Goal: Task Accomplishment & Management: Manage account settings

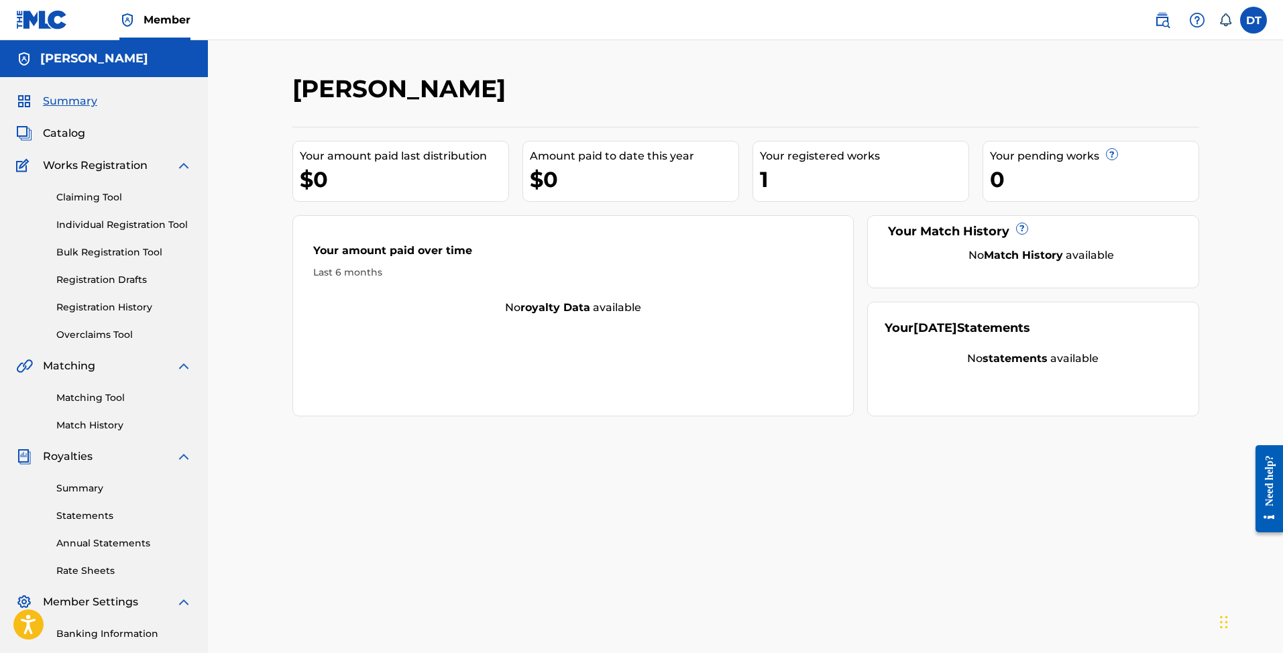
scroll to position [1, 0]
click at [1259, 23] on label at bounding box center [1253, 20] width 27 height 27
click at [1253, 20] on input "DT [PERSON_NAME] [EMAIL_ADDRESS][DOMAIN_NAME] Notification Preferences Profile …" at bounding box center [1253, 20] width 0 height 0
click at [1125, 163] on link "Profile" at bounding box center [1121, 167] width 27 height 12
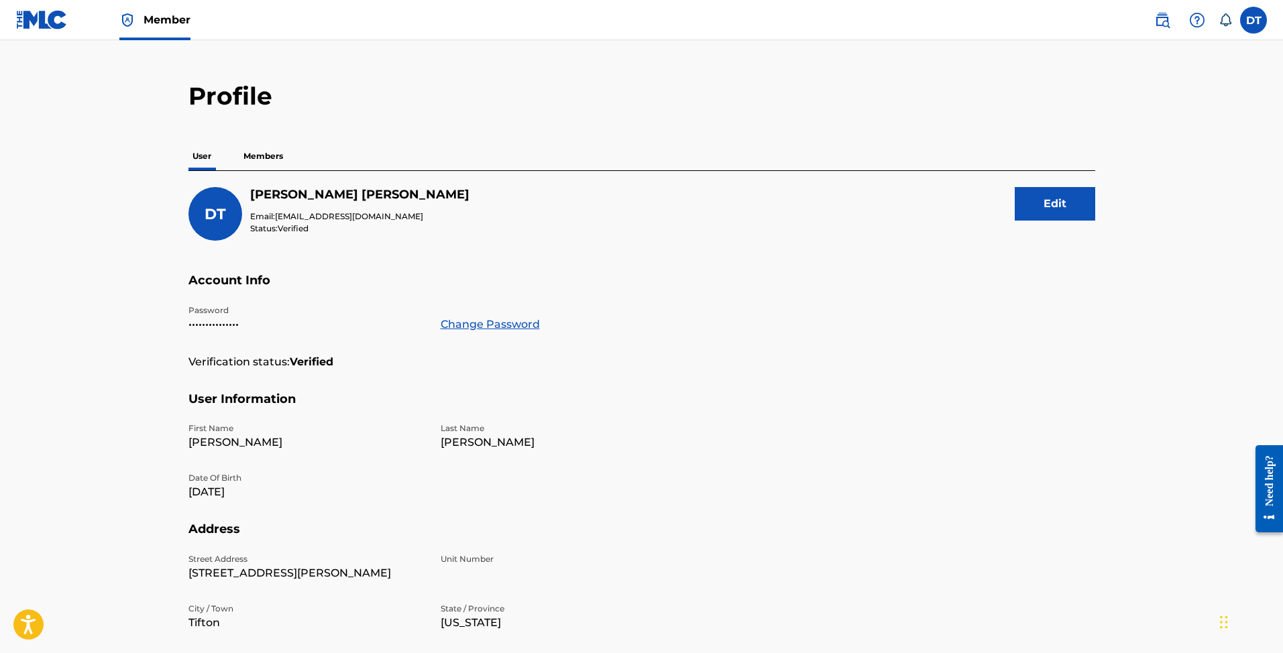
scroll to position [30, 0]
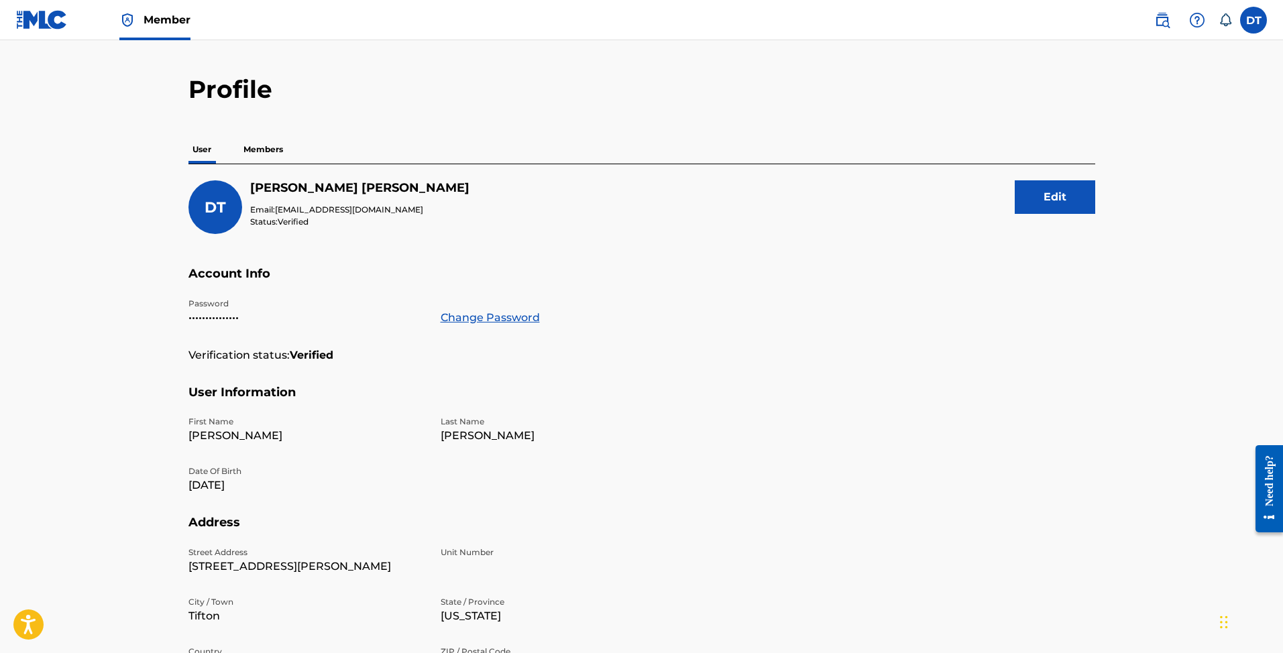
click at [1033, 198] on button "Edit" at bounding box center [1055, 197] width 80 height 34
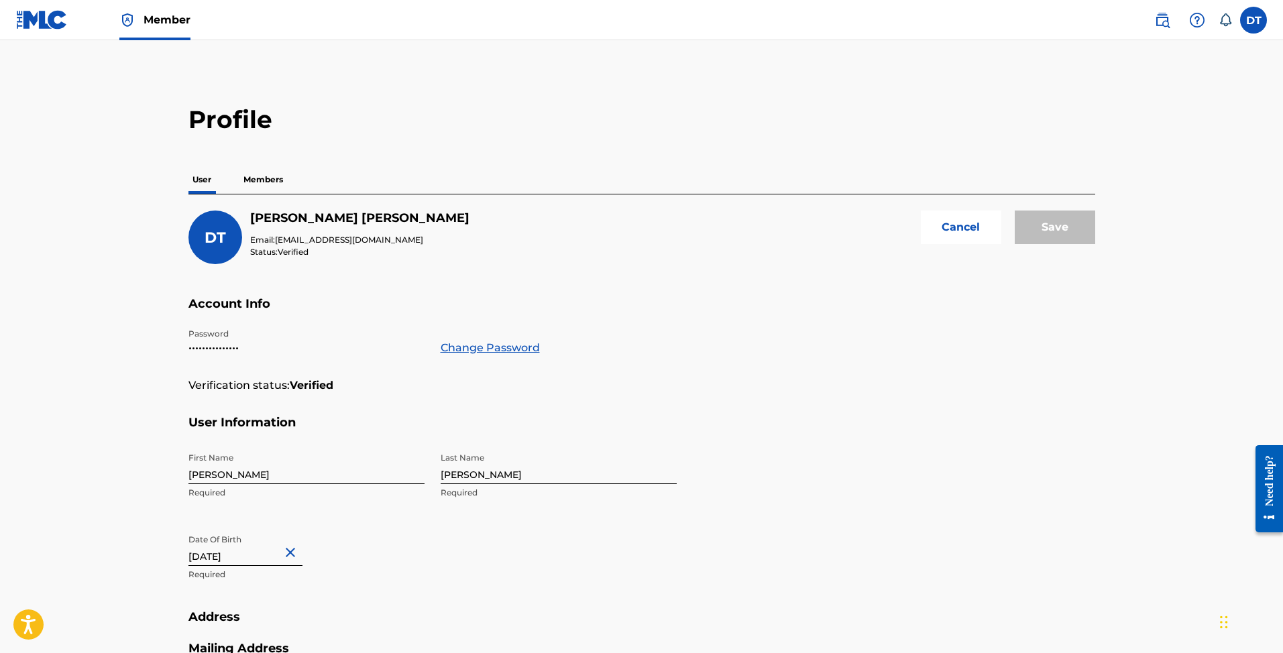
scroll to position [0, 0]
click at [259, 184] on p "Members" at bounding box center [263, 180] width 48 height 28
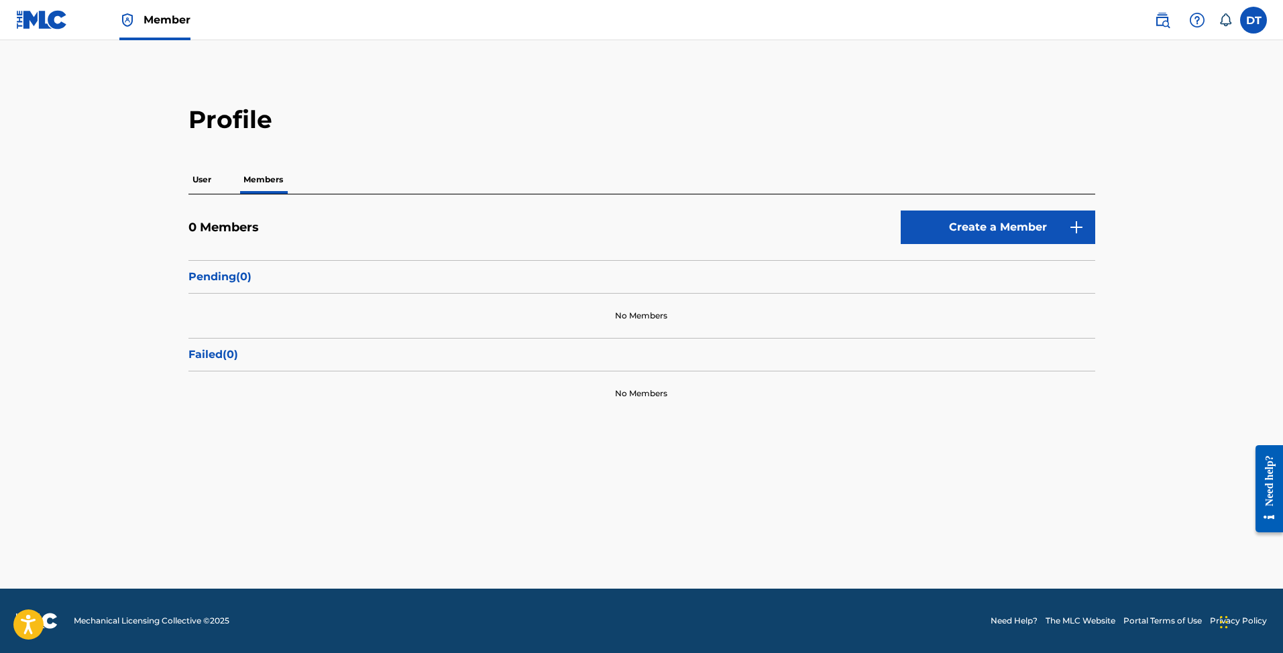
click at [142, 28] on link "Member" at bounding box center [154, 20] width 71 height 40
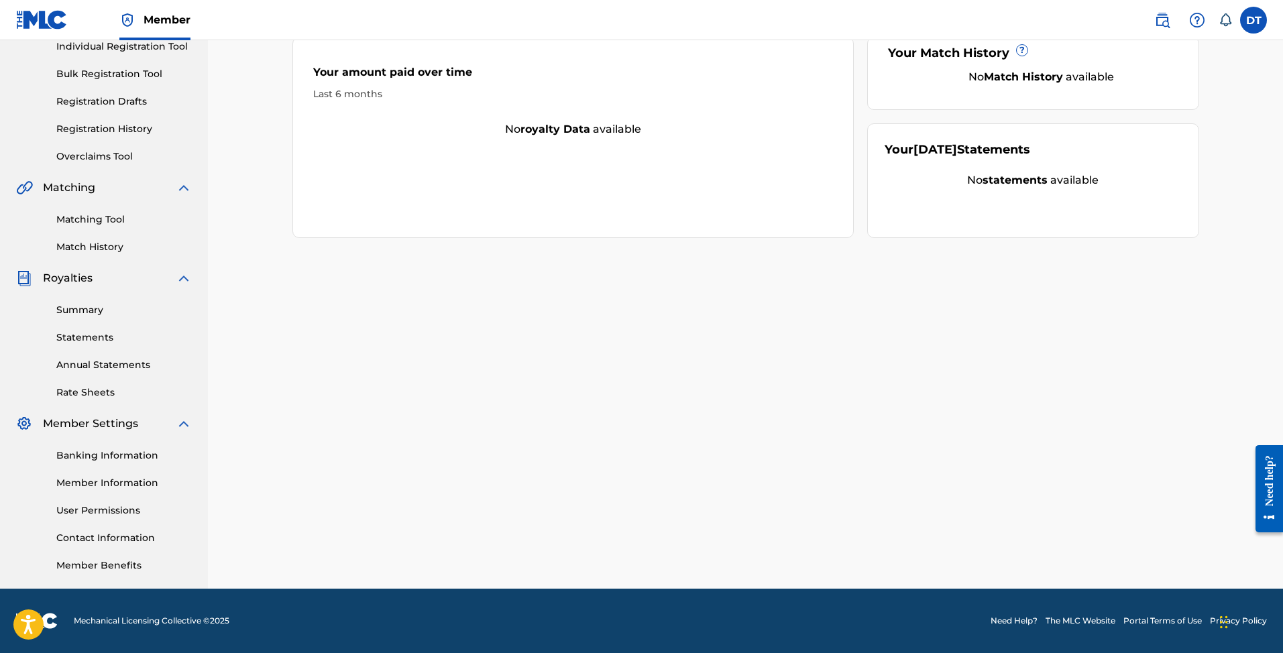
scroll to position [178, 0]
click at [99, 563] on link "Member Benefits" at bounding box center [123, 566] width 135 height 14
click at [141, 481] on link "Member Information" at bounding box center [123, 483] width 135 height 14
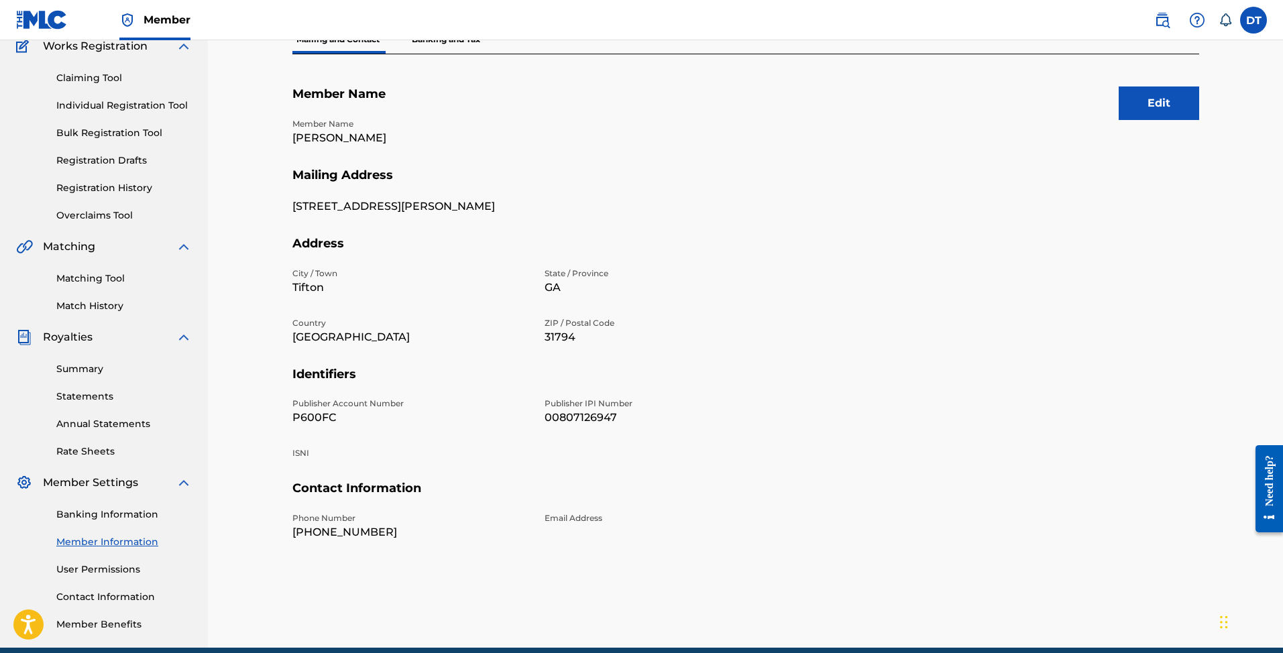
scroll to position [121, 0]
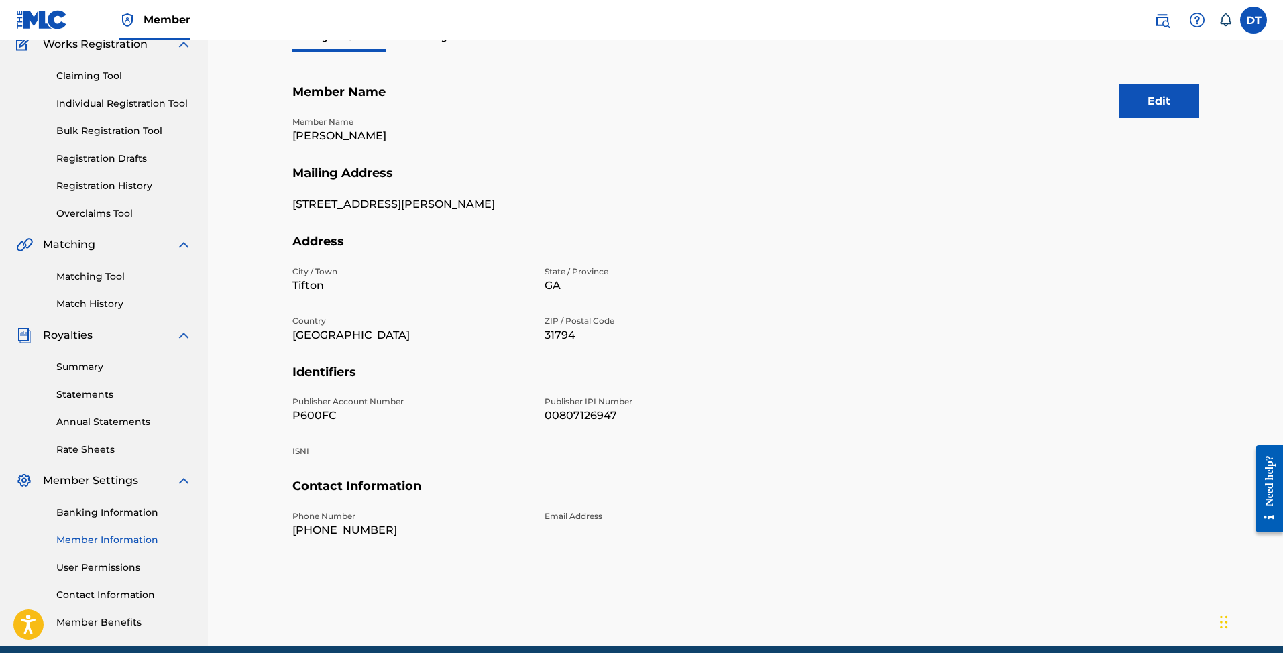
click at [1181, 114] on button "Edit" at bounding box center [1159, 101] width 80 height 34
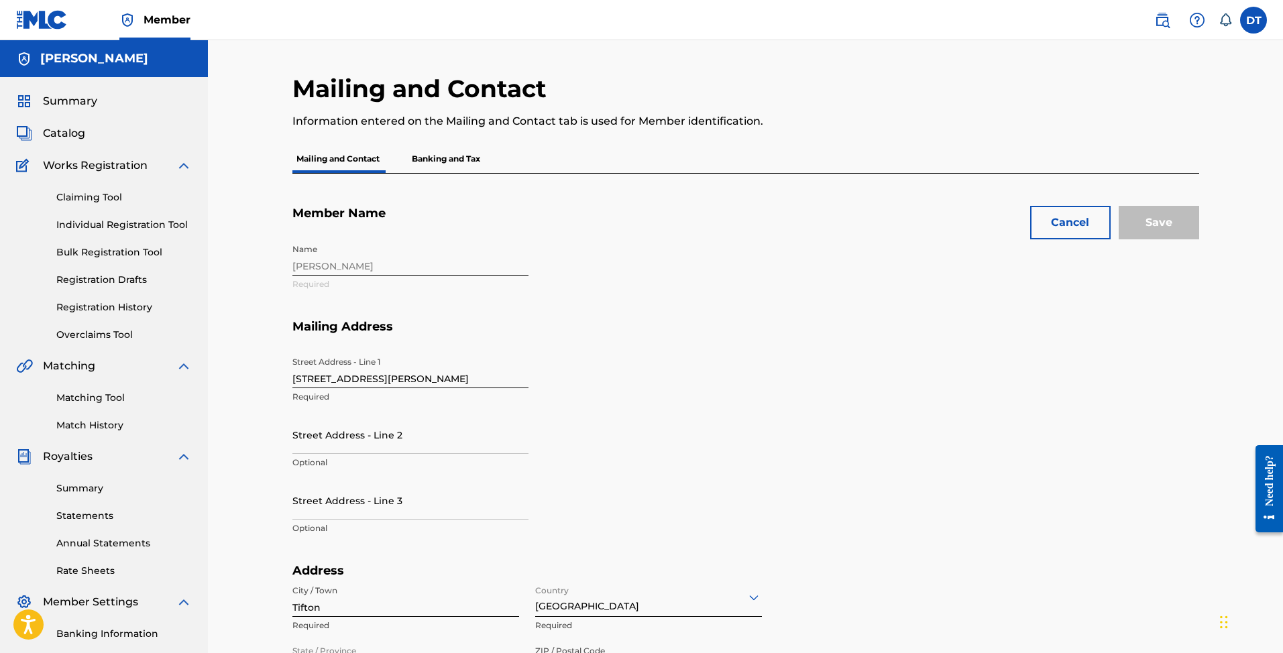
scroll to position [0, 0]
click at [39, 32] on link at bounding box center [42, 20] width 52 height 40
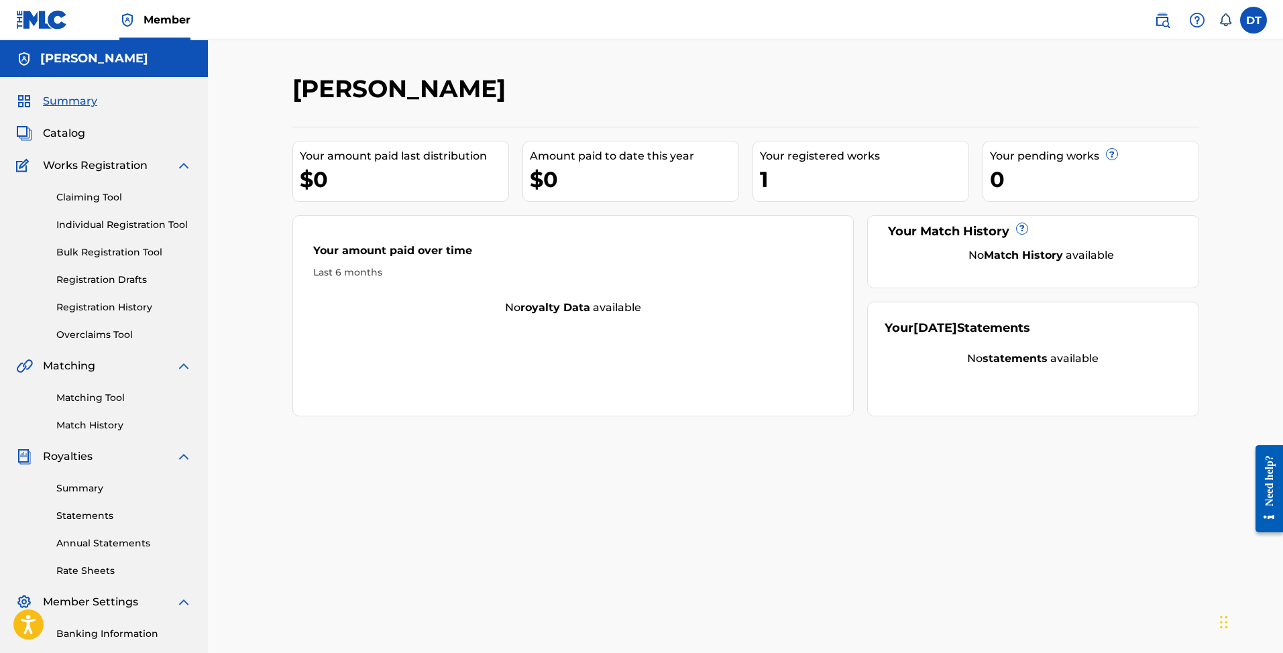
click at [57, 100] on span "Summary" at bounding box center [70, 101] width 54 height 16
click at [70, 103] on span "Summary" at bounding box center [70, 101] width 54 height 16
click at [21, 98] on img at bounding box center [24, 101] width 16 height 16
click at [76, 135] on span "Catalog" at bounding box center [64, 133] width 42 height 16
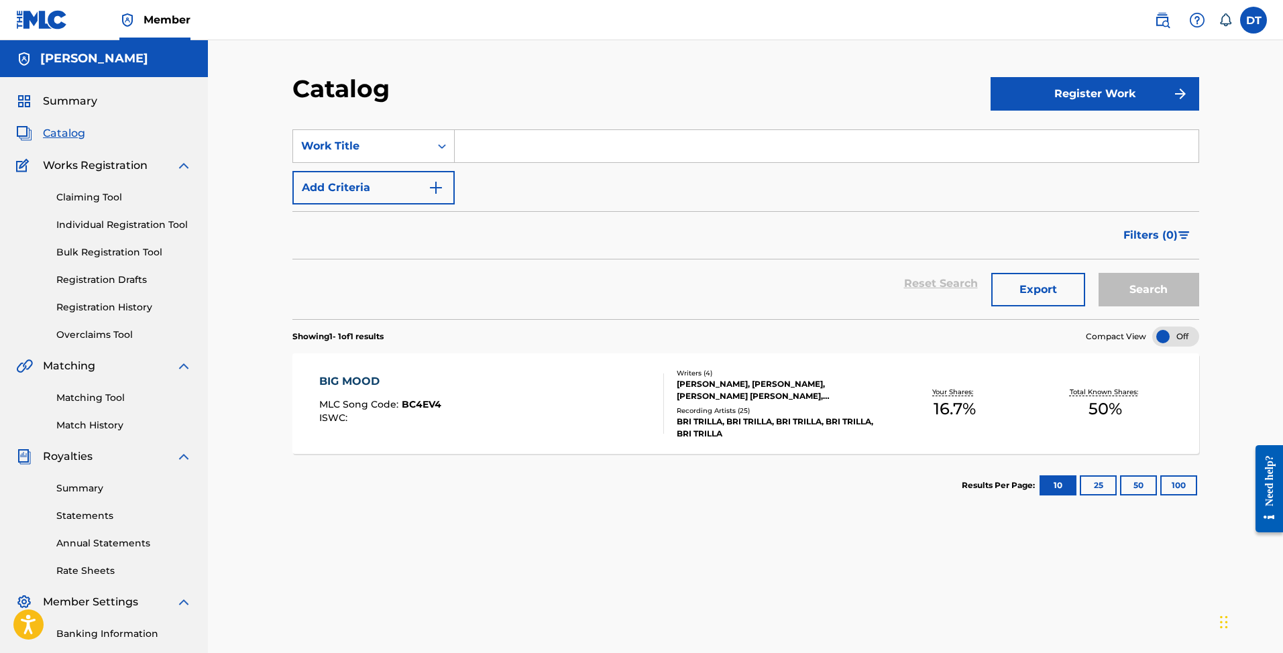
click at [863, 416] on div "BRI TRILLA, BRI TRILLA, BRI TRILLA, BRI TRILLA, BRI TRILLA" at bounding box center [778, 428] width 203 height 24
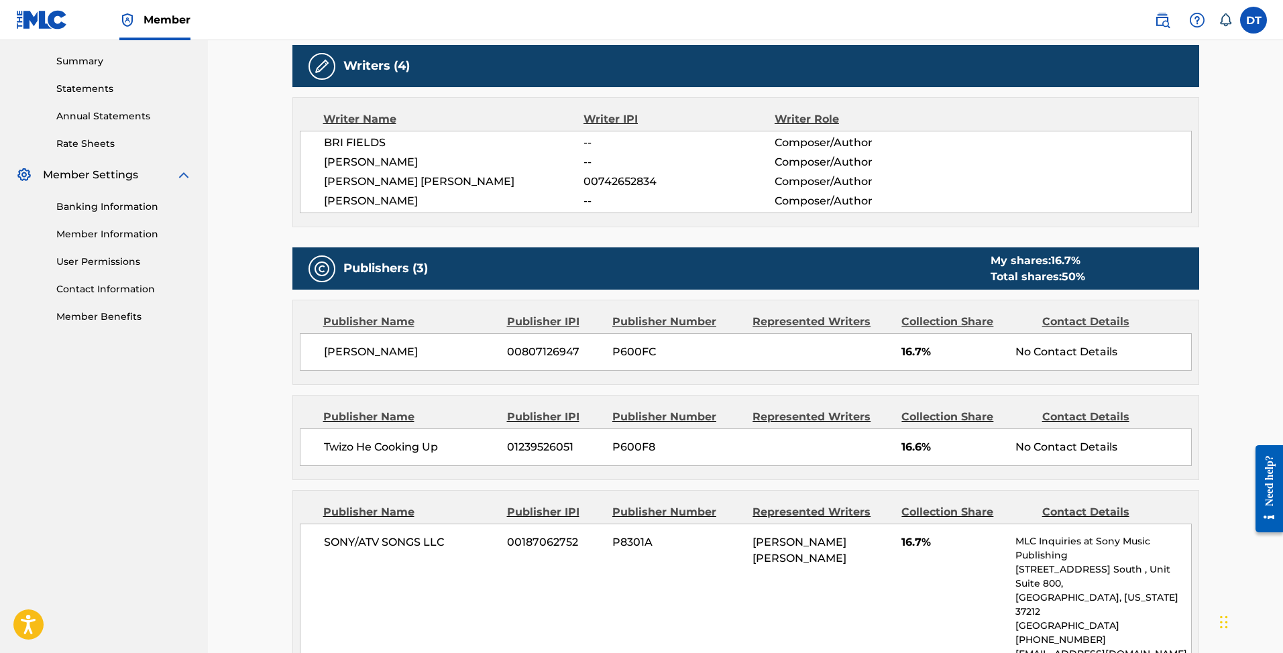
scroll to position [492, 0]
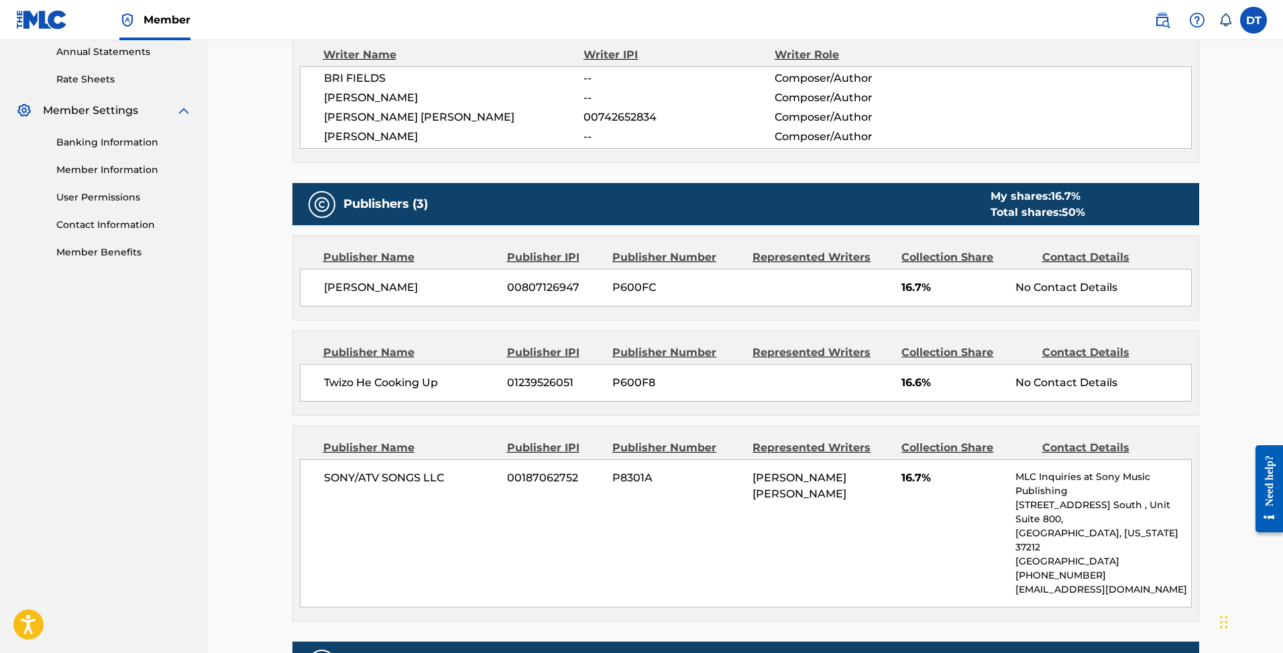
click at [64, 20] on img at bounding box center [42, 19] width 52 height 19
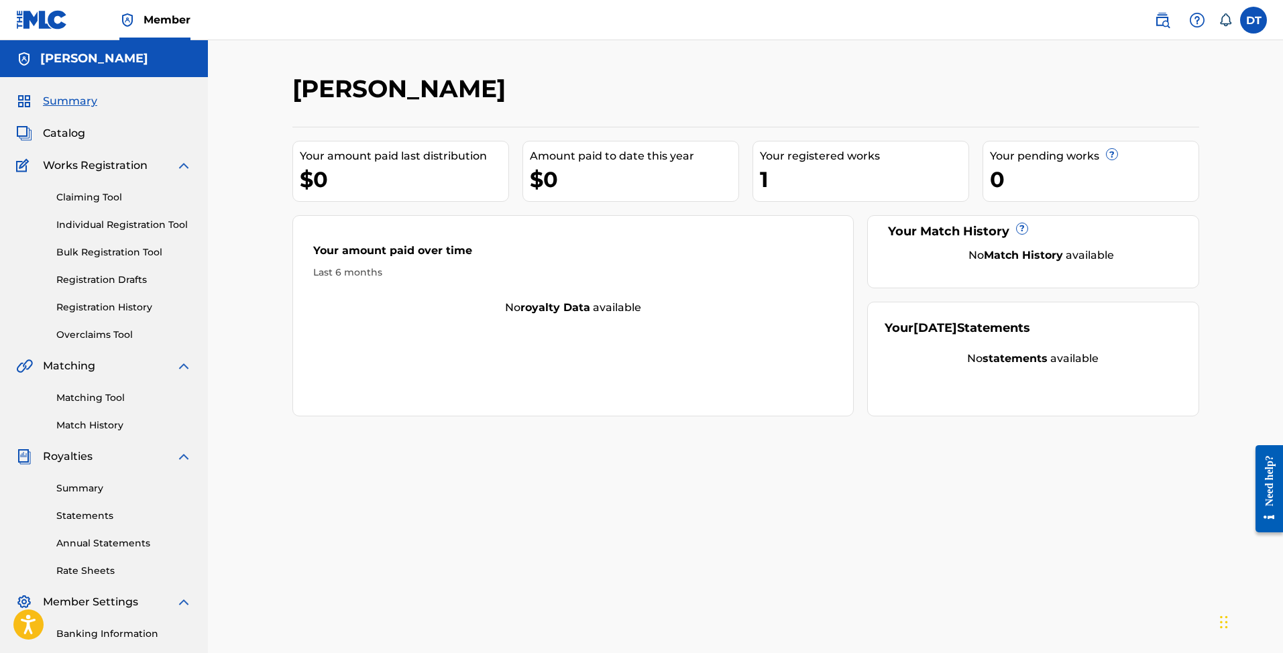
click at [841, 162] on div "Your registered works" at bounding box center [864, 156] width 209 height 16
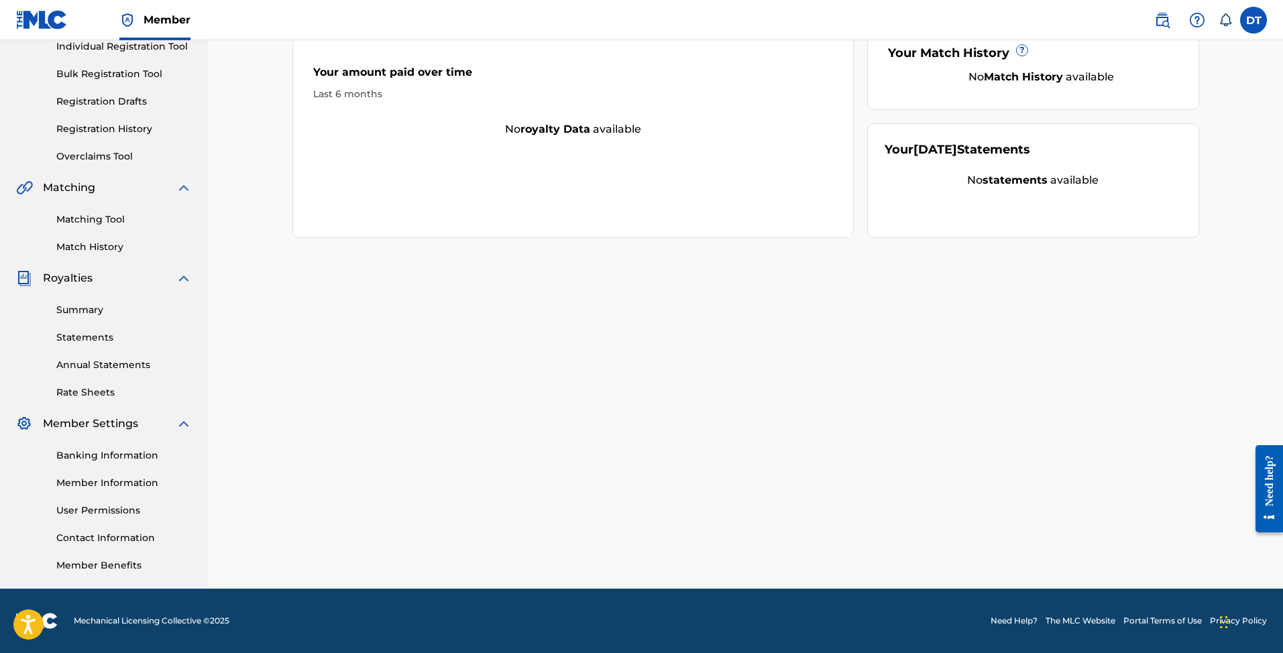
scroll to position [178, 0]
click at [1019, 616] on link "Need Help?" at bounding box center [1013, 621] width 47 height 12
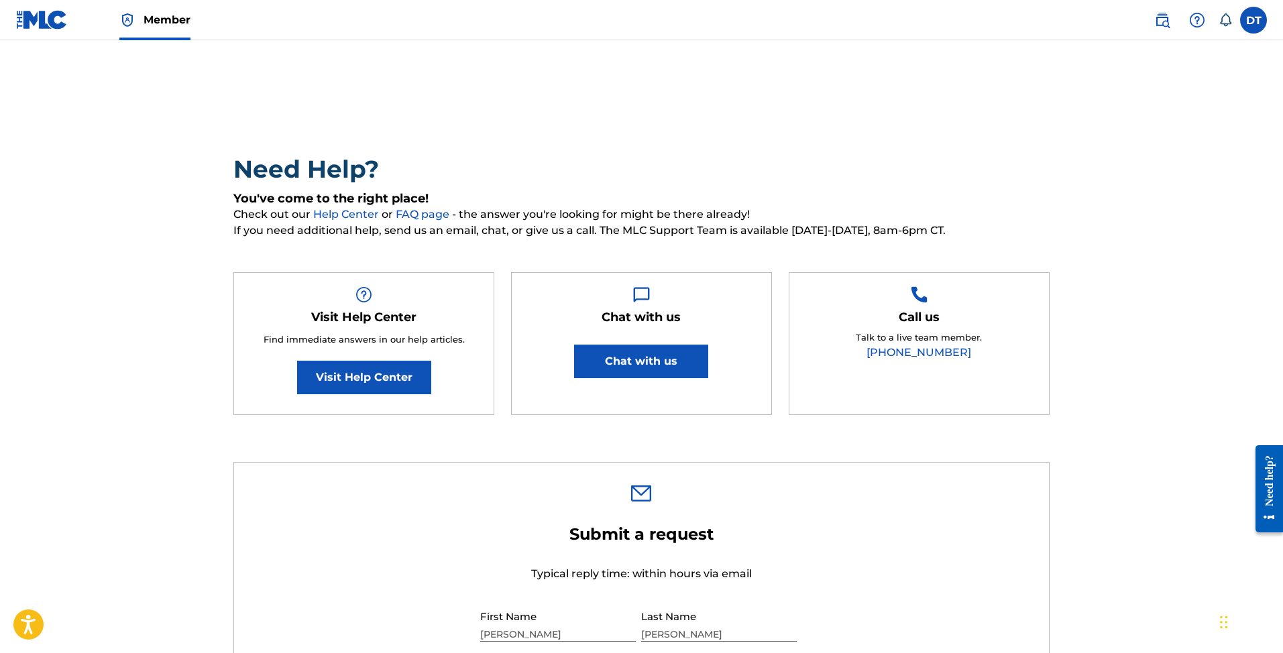
click at [17, 14] on img at bounding box center [42, 19] width 52 height 19
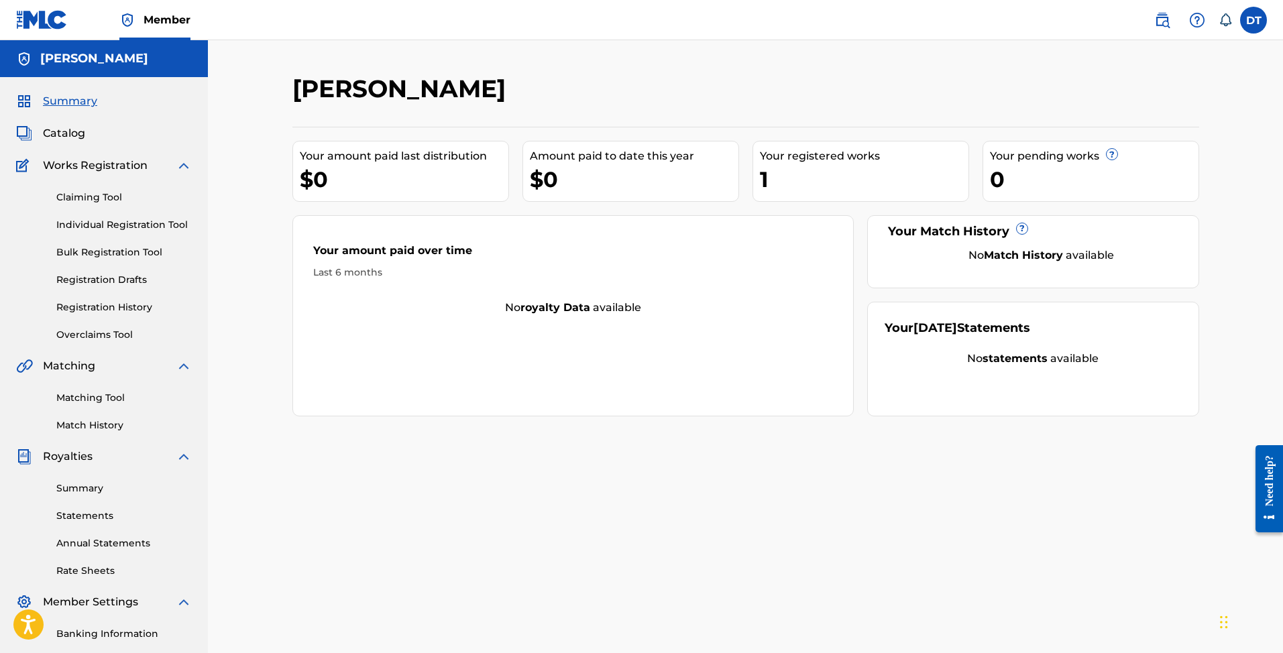
click at [102, 534] on div "Summary Statements Annual Statements Rate Sheets" at bounding box center [104, 521] width 176 height 113
click at [103, 541] on link "Annual Statements" at bounding box center [123, 543] width 135 height 14
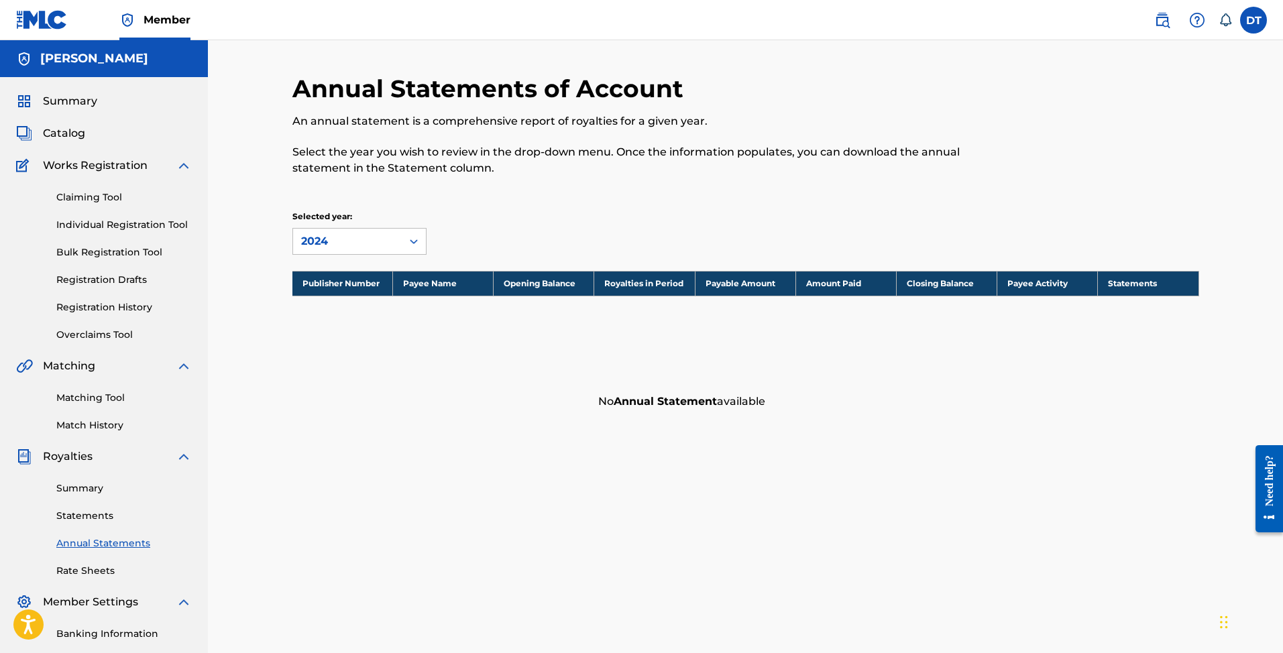
click at [101, 512] on link "Statements" at bounding box center [123, 516] width 135 height 14
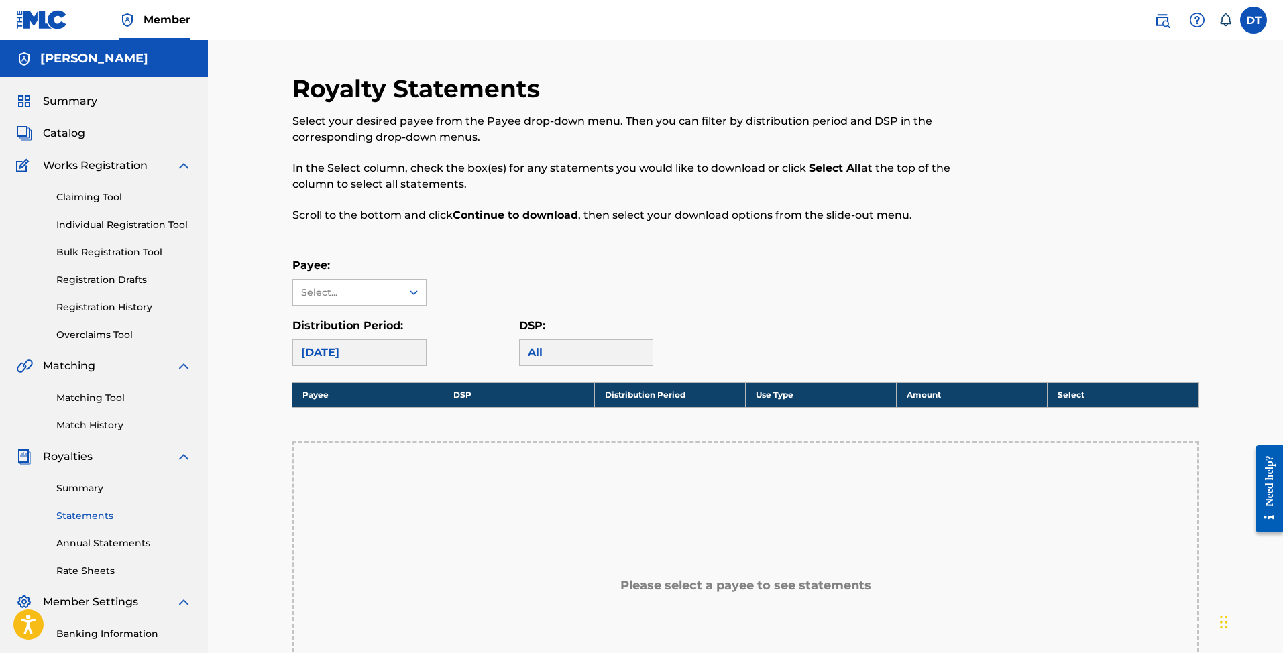
click at [358, 351] on div "[DATE]" at bounding box center [359, 352] width 134 height 27
click at [431, 363] on div "Distribution Period: [DATE]" at bounding box center [405, 342] width 227 height 48
click at [364, 296] on div "Select..." at bounding box center [346, 293] width 91 height 14
click at [499, 278] on div "Payee: Use Up and Down to choose options, press Enter to select the currently f…" at bounding box center [745, 282] width 907 height 48
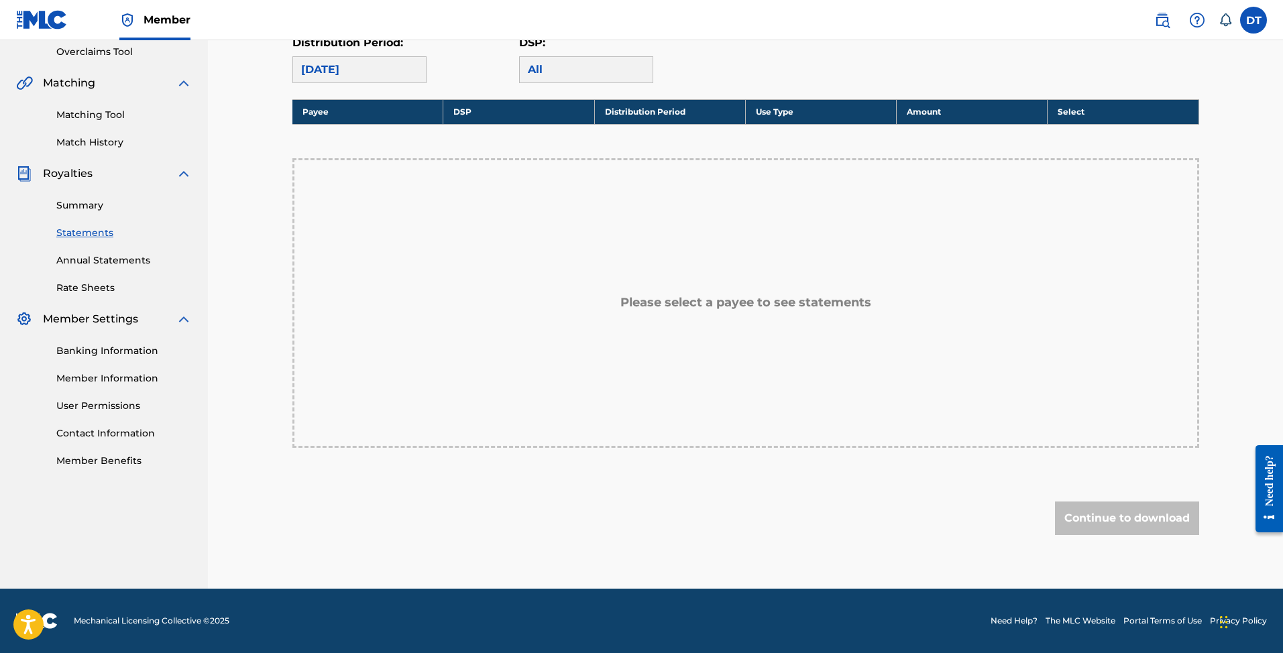
scroll to position [283, 0]
click at [80, 211] on link "Summary" at bounding box center [123, 205] width 135 height 14
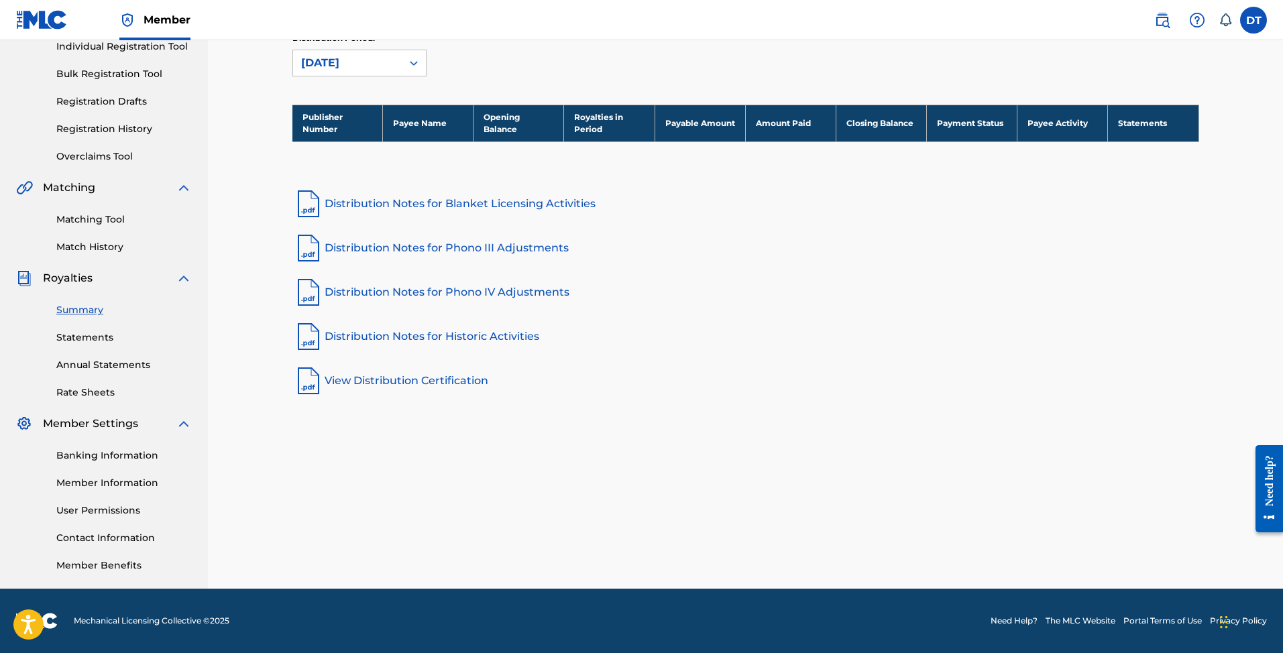
scroll to position [178, 0]
click at [87, 391] on link "Rate Sheets" at bounding box center [123, 393] width 135 height 14
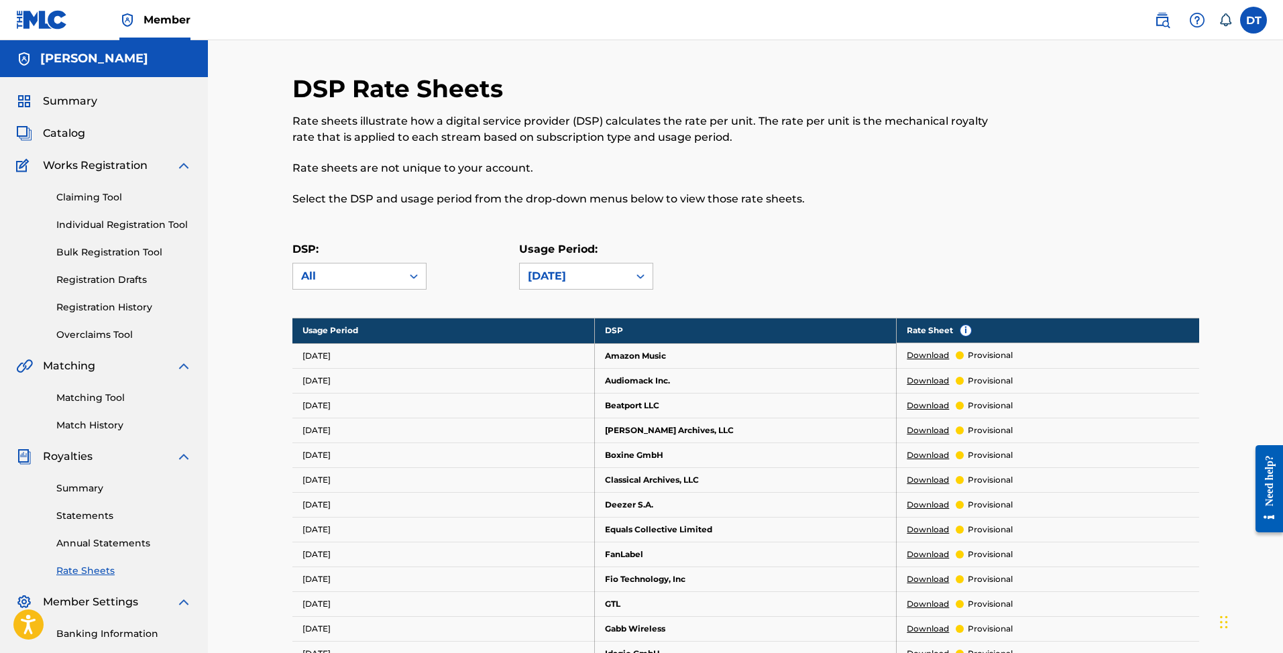
click at [1160, 24] on img at bounding box center [1162, 20] width 16 height 16
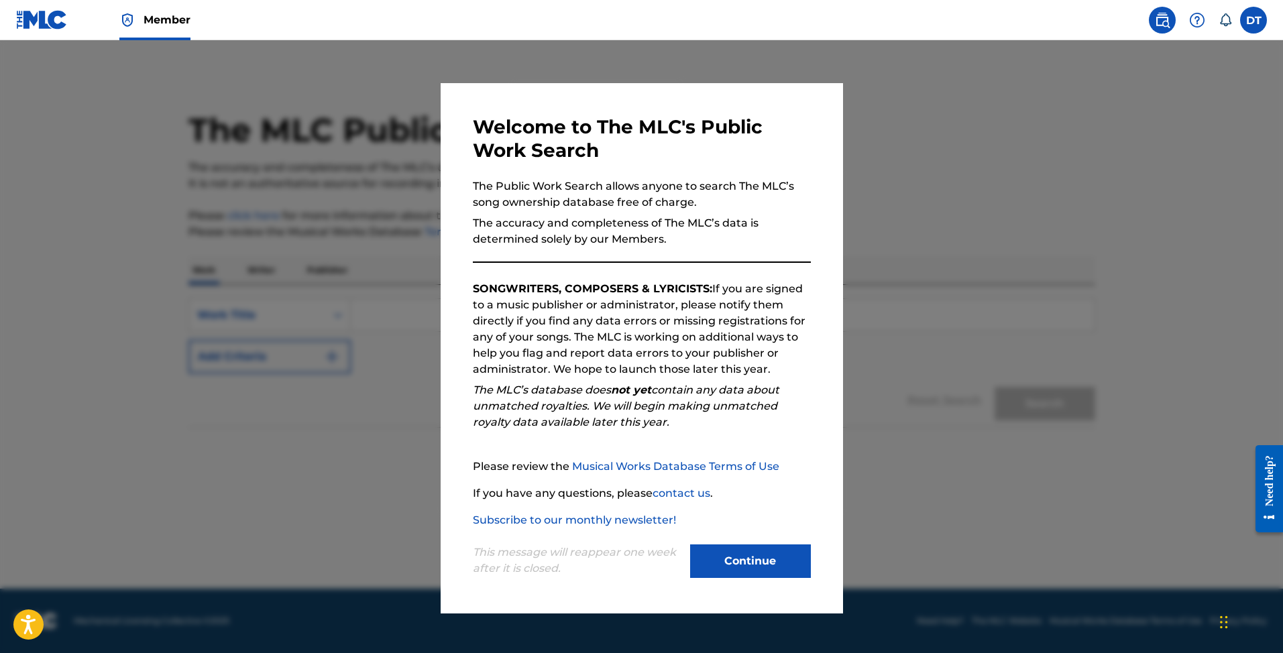
click at [771, 567] on button "Continue" at bounding box center [750, 562] width 121 height 34
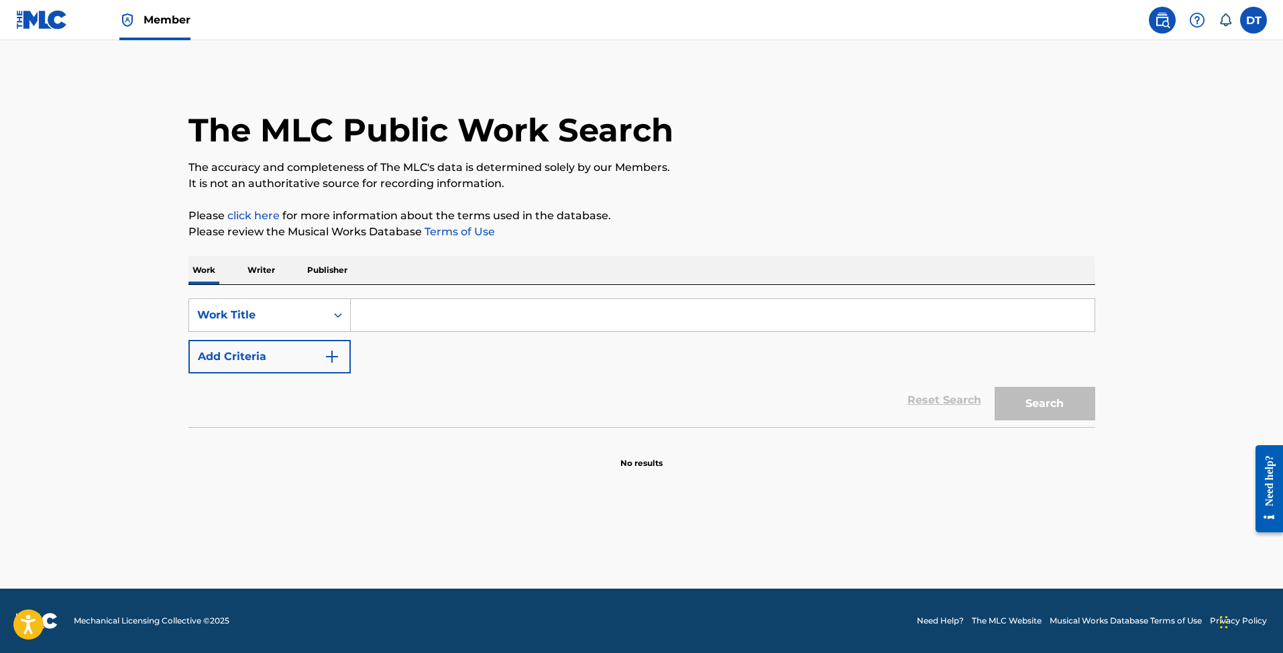
click at [50, 21] on img at bounding box center [42, 19] width 52 height 19
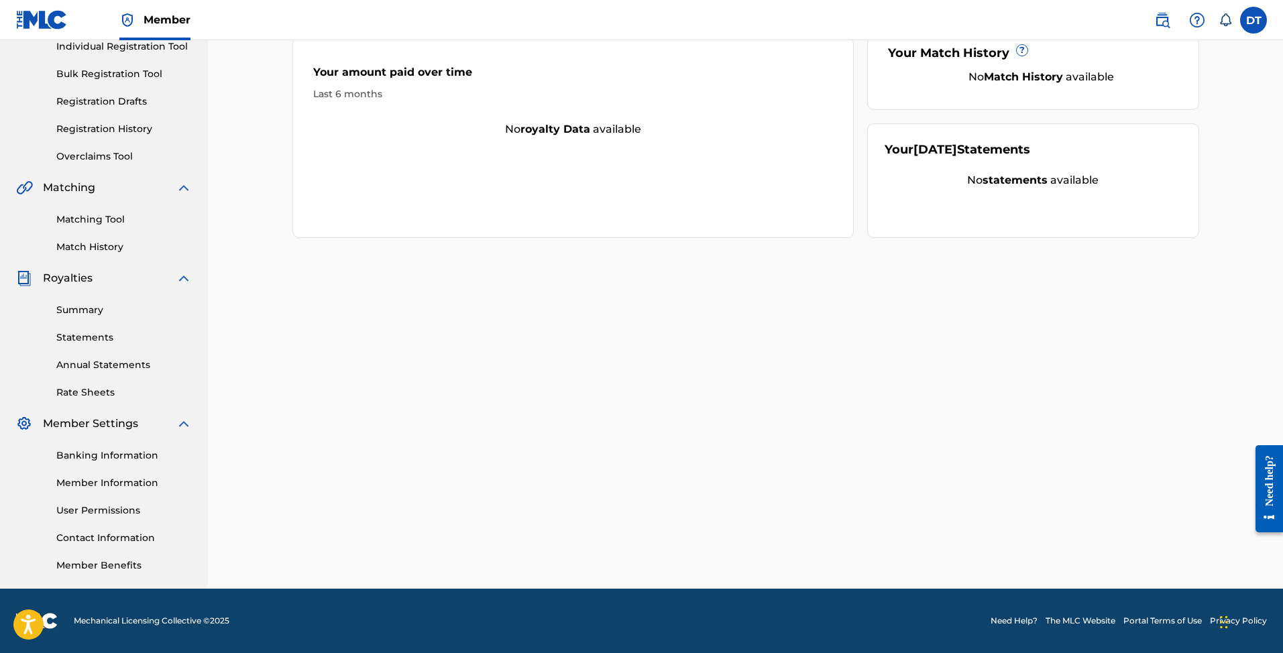
scroll to position [178, 0]
click at [1204, 16] on img at bounding box center [1197, 20] width 16 height 16
click at [1033, 400] on div "[PERSON_NAME] Your amount paid last distribution $0 Amount paid to date this ye…" at bounding box center [745, 241] width 939 height 693
click at [251, 528] on div "[PERSON_NAME] Your amount paid last distribution $0 Amount paid to date this ye…" at bounding box center [745, 225] width 1075 height 727
click at [989, 620] on div "Need Help? The MLC Website Portal Terms of Use Privacy Policy" at bounding box center [1124, 621] width 284 height 12
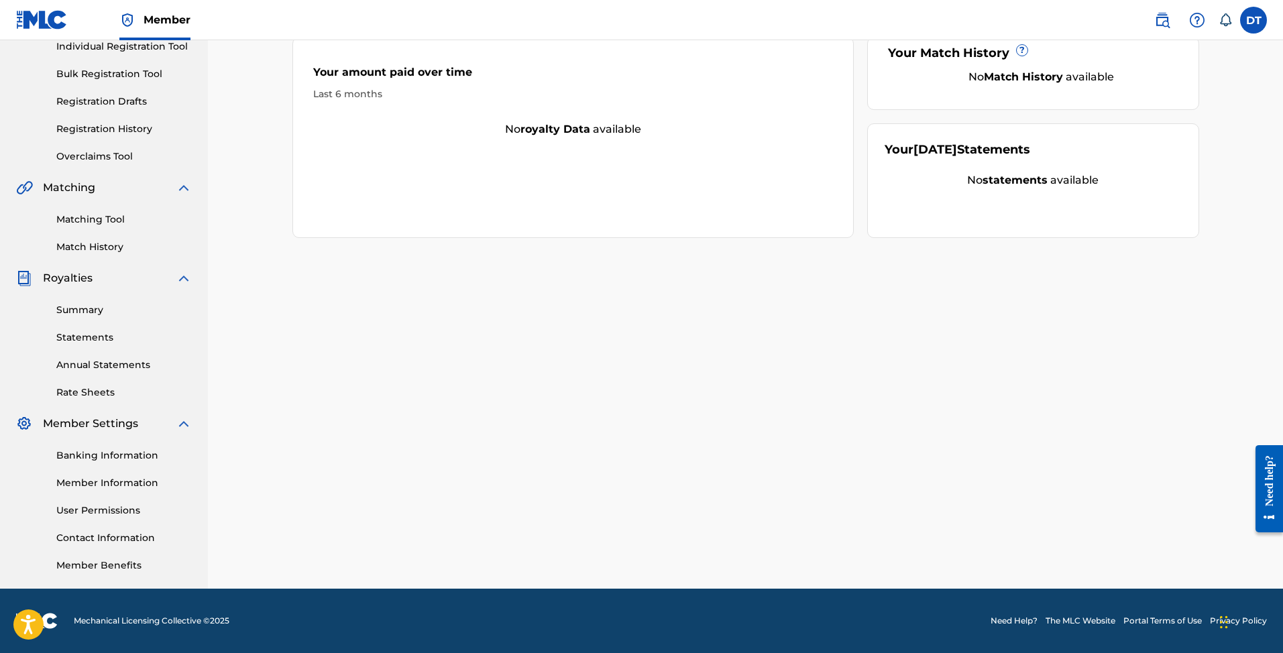
click at [990, 620] on link "Need Help?" at bounding box center [1013, 621] width 47 height 12
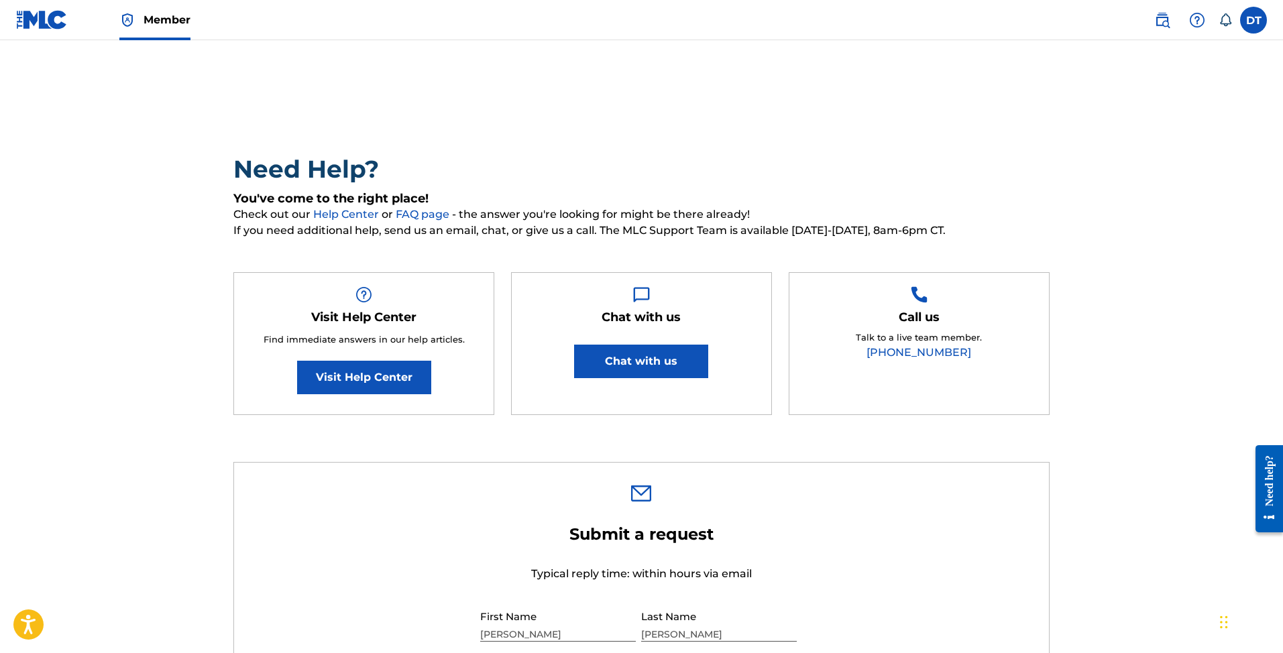
click at [388, 384] on link "Visit Help Center" at bounding box center [364, 378] width 134 height 34
